Goal: Navigation & Orientation: Find specific page/section

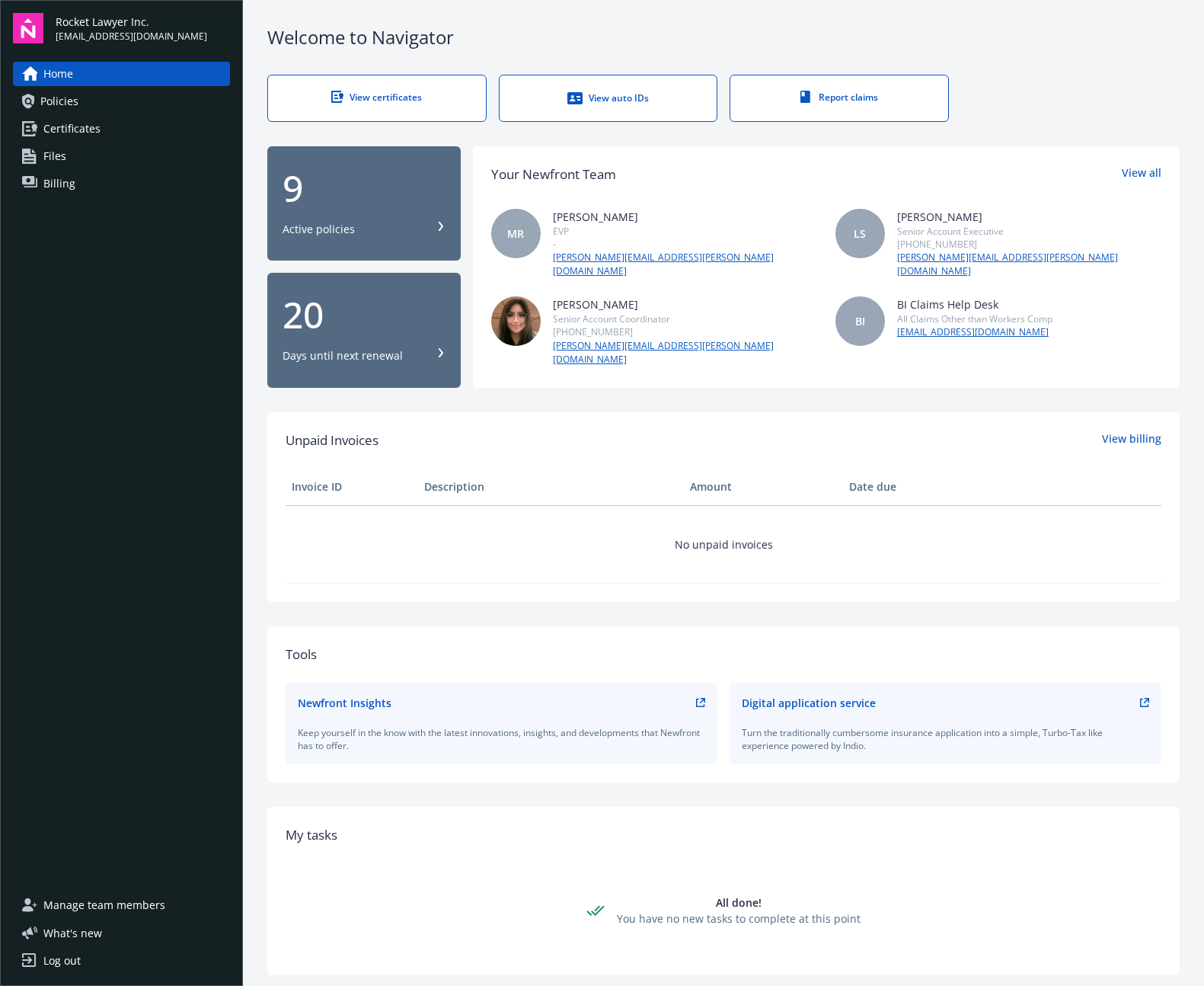
click at [69, 171] on span "Billing" at bounding box center [59, 183] width 32 height 24
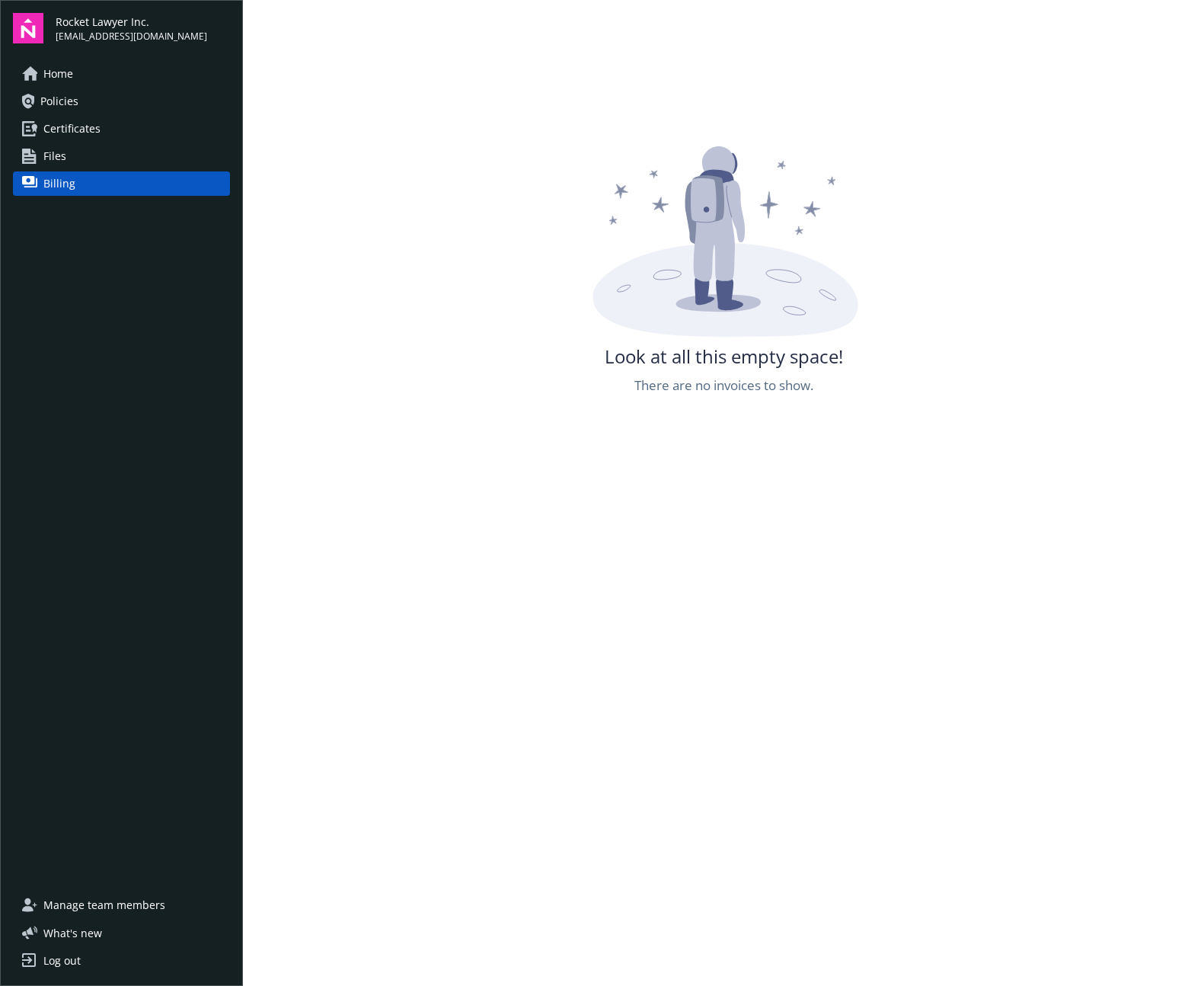
click at [80, 126] on span "Certificates" at bounding box center [72, 129] width 57 height 24
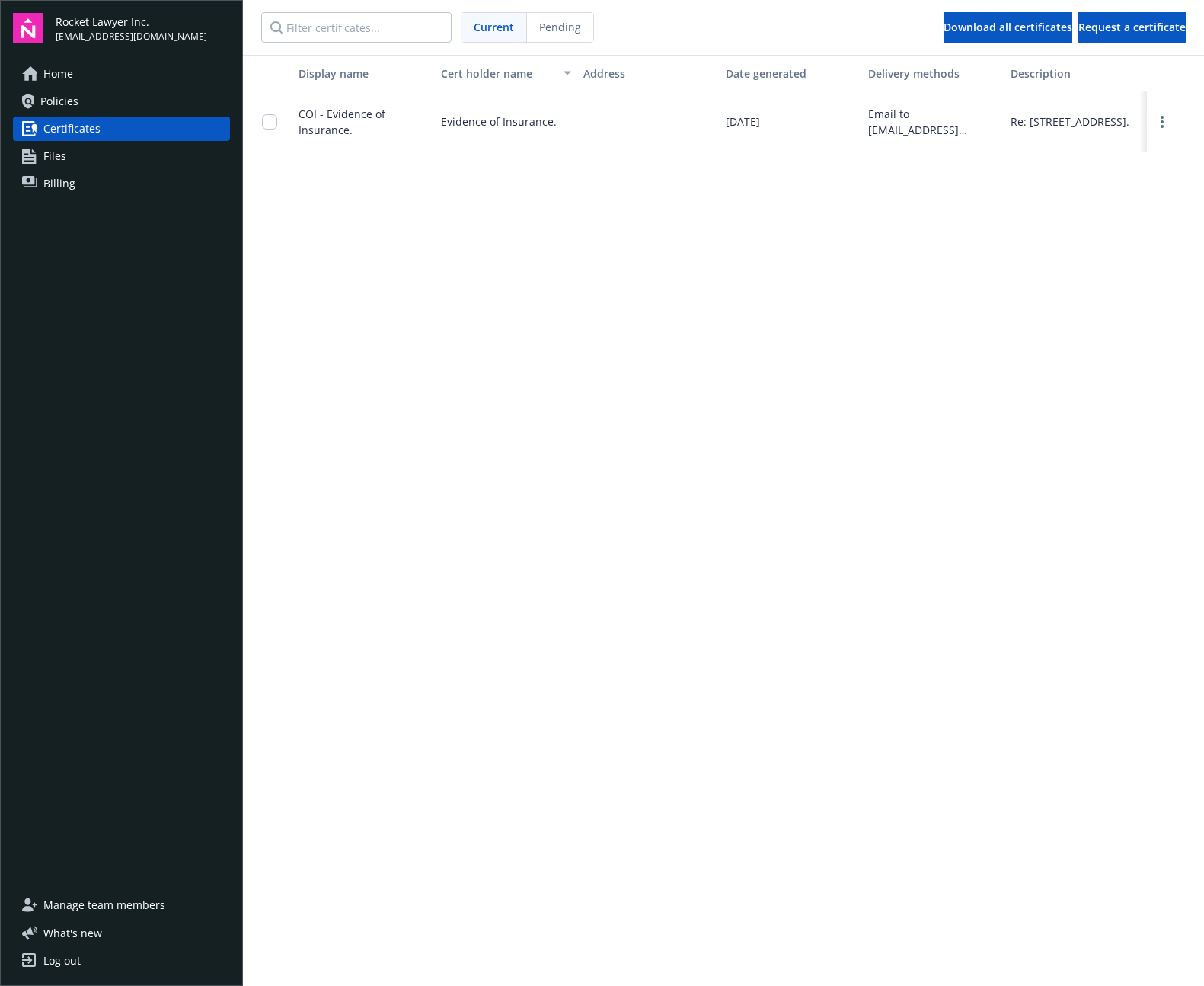
click at [76, 146] on link "Files" at bounding box center [121, 156] width 217 height 24
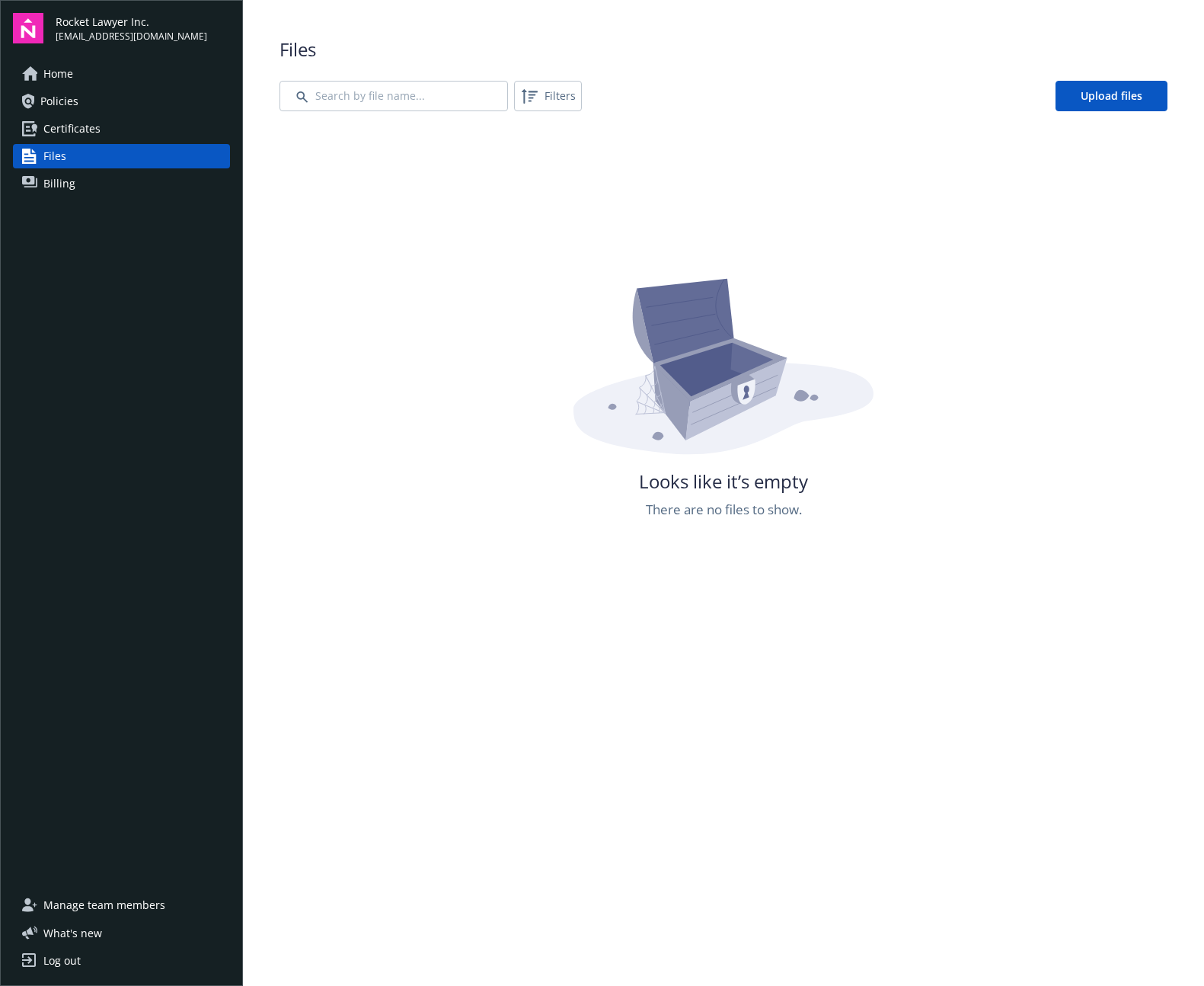
click at [72, 83] on span "Home" at bounding box center [58, 74] width 30 height 24
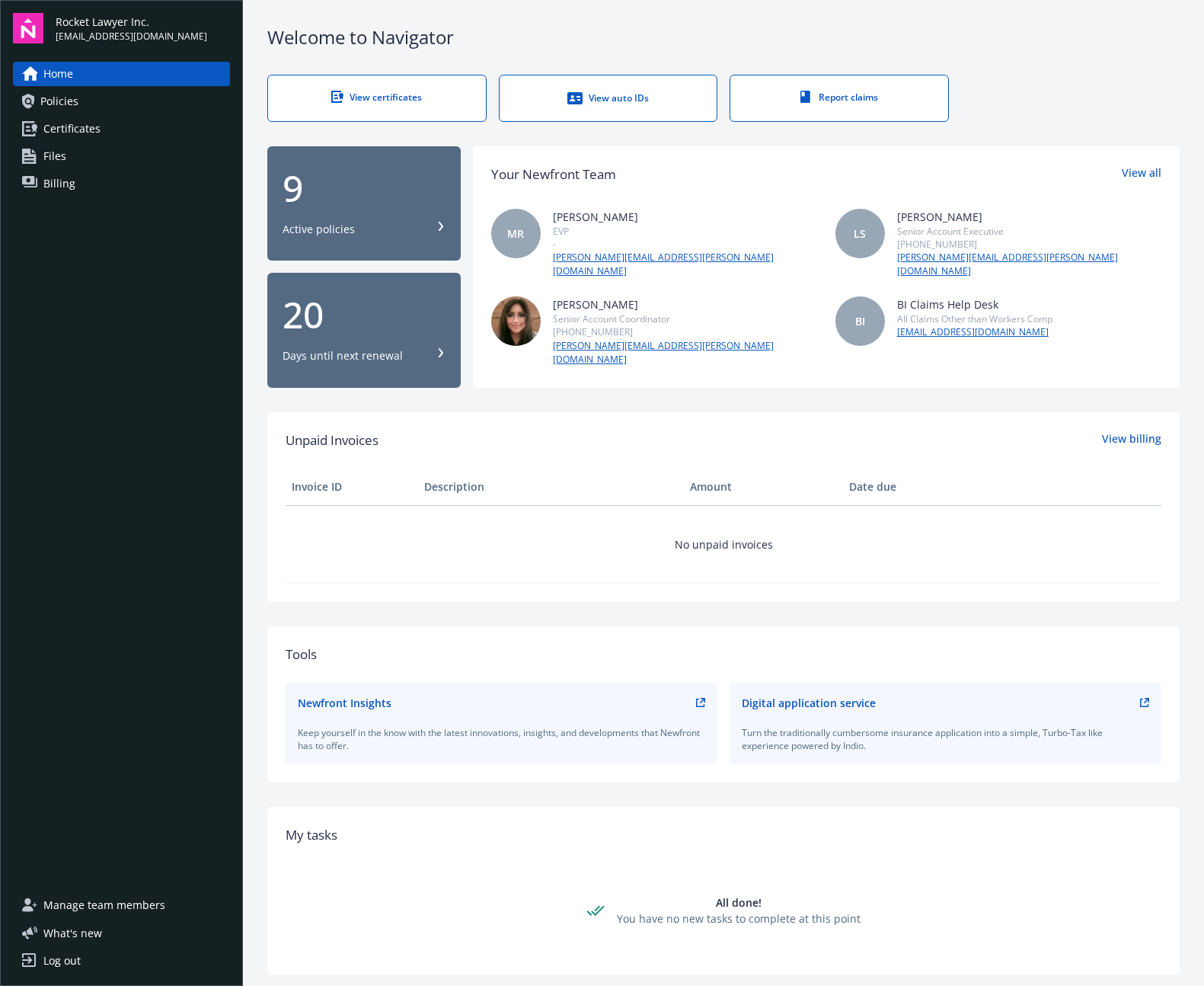
click at [652, 95] on div "View auto IDs" at bounding box center [608, 98] width 157 height 15
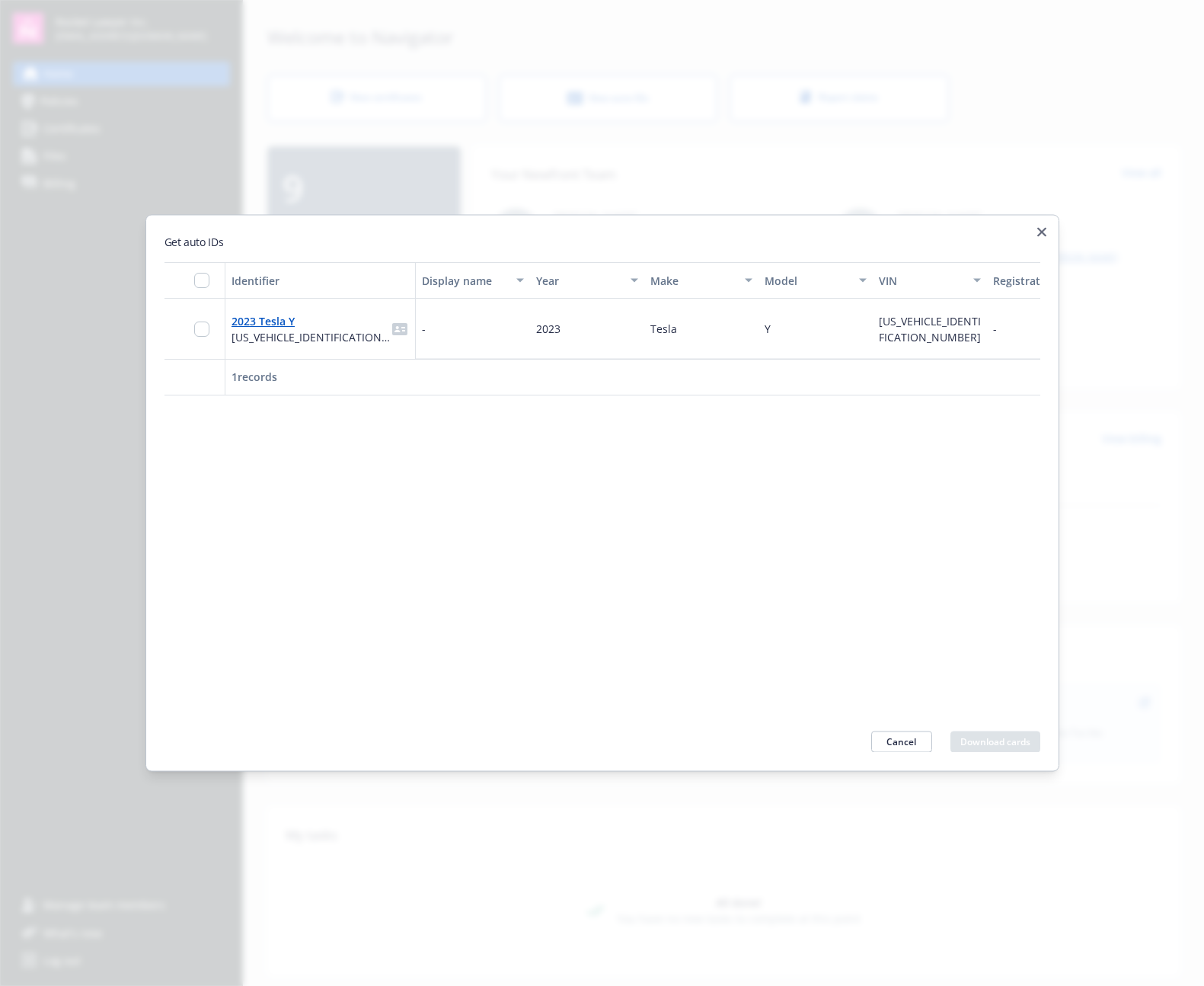
click at [1030, 227] on div "Get auto IDs Identifier Display name Year Make Model VIN Registration state Gar…" at bounding box center [602, 493] width 914 height 557
click at [1048, 230] on div "Get auto IDs Identifier Display name Year Make Model VIN Registration state Gar…" at bounding box center [602, 493] width 914 height 557
click at [1037, 232] on icon "button" at bounding box center [1042, 232] width 9 height 9
